Goal: Find specific page/section: Find specific page/section

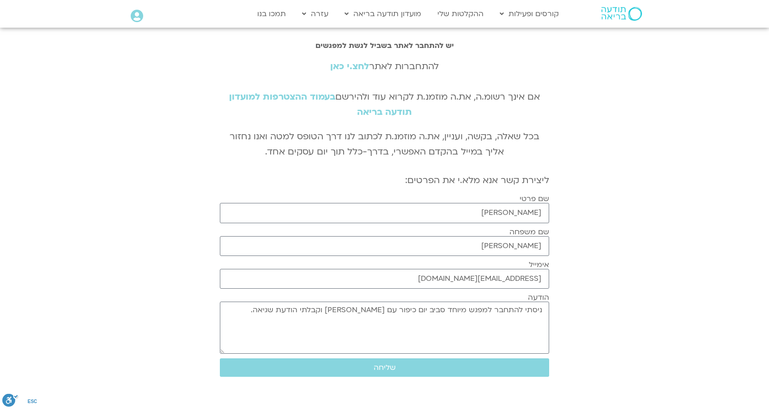
click at [347, 66] on link "לחצ.י כאן" at bounding box center [349, 66] width 39 height 12
click at [355, 64] on link "לחצ.י כאן" at bounding box center [349, 66] width 39 height 12
click at [360, 68] on link "לחצ.י כאן" at bounding box center [349, 66] width 39 height 12
click at [356, 66] on link "לחצ.י כאן" at bounding box center [349, 66] width 39 height 12
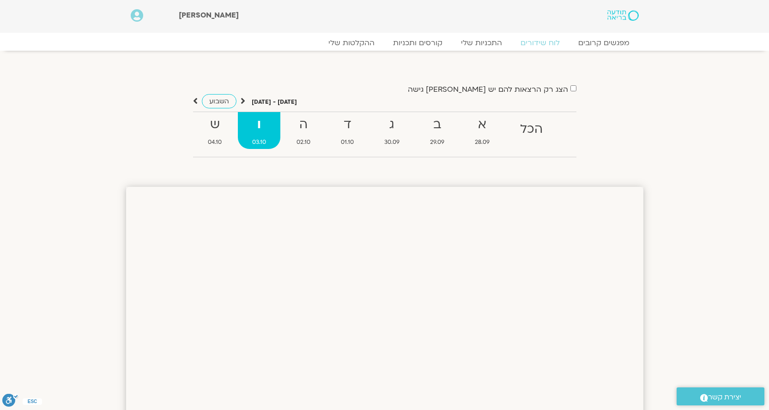
click at [513, 85] on label "הצג רק הרצאות להם יש לי גישה" at bounding box center [488, 89] width 160 height 8
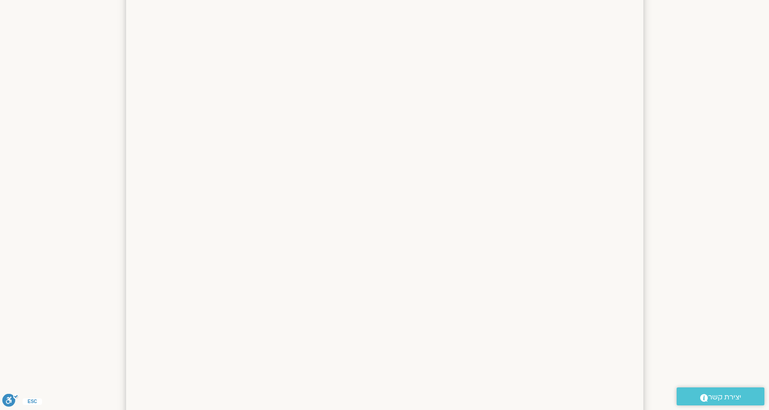
scroll to position [277, 0]
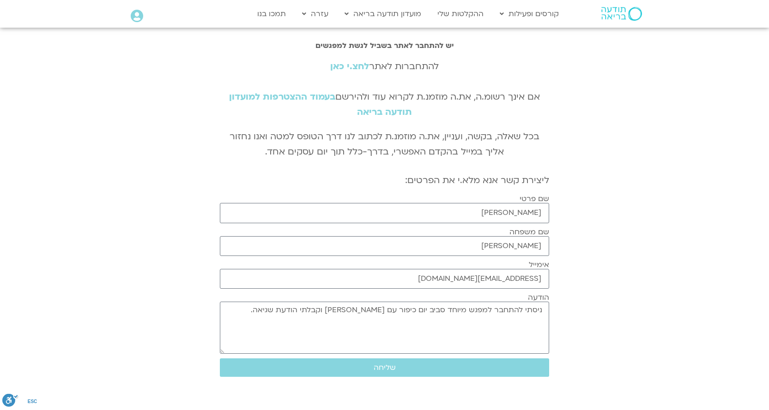
click at [349, 66] on link "לחצ.י כאן" at bounding box center [349, 66] width 39 height 12
